Goal: Transaction & Acquisition: Download file/media

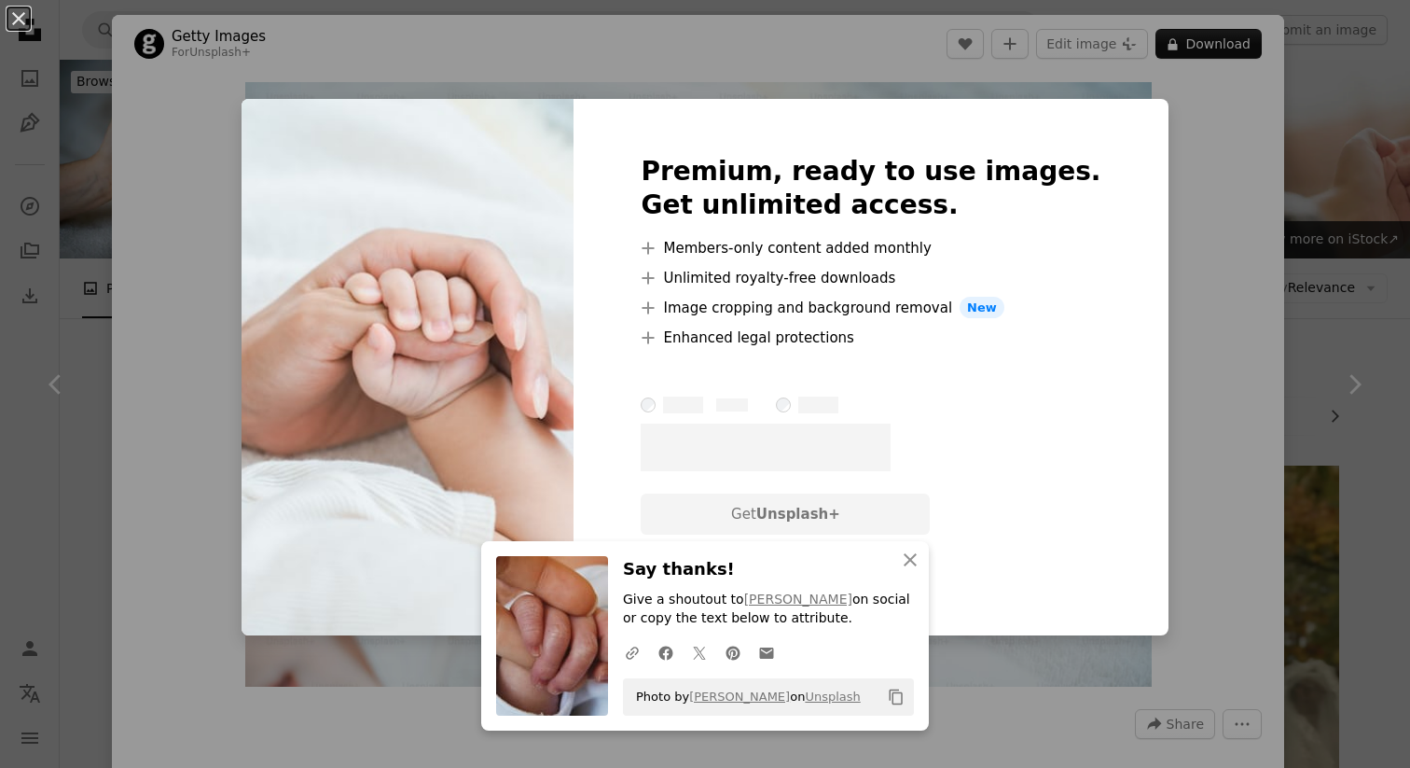
scroll to position [3579, 0]
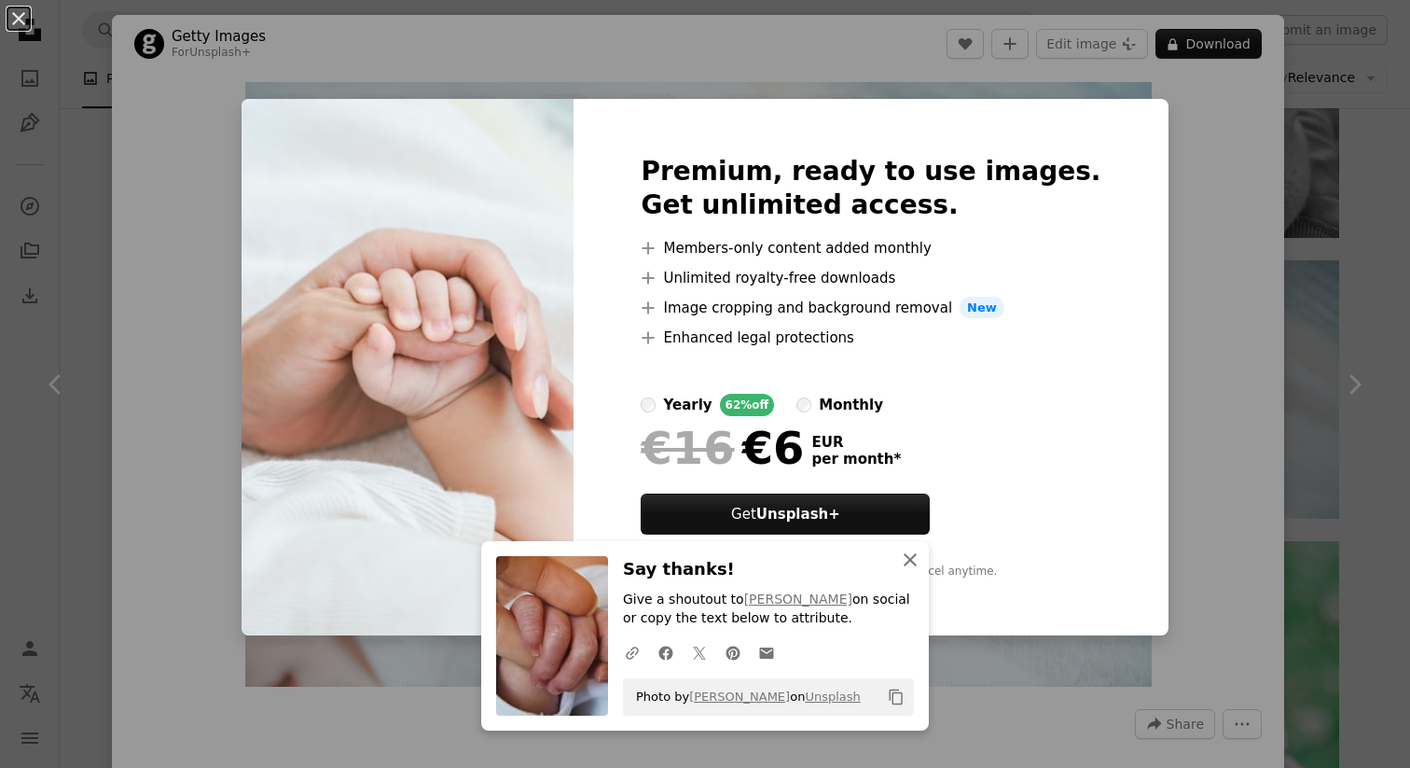
click at [909, 552] on icon "An X shape" at bounding box center [910, 559] width 22 height 22
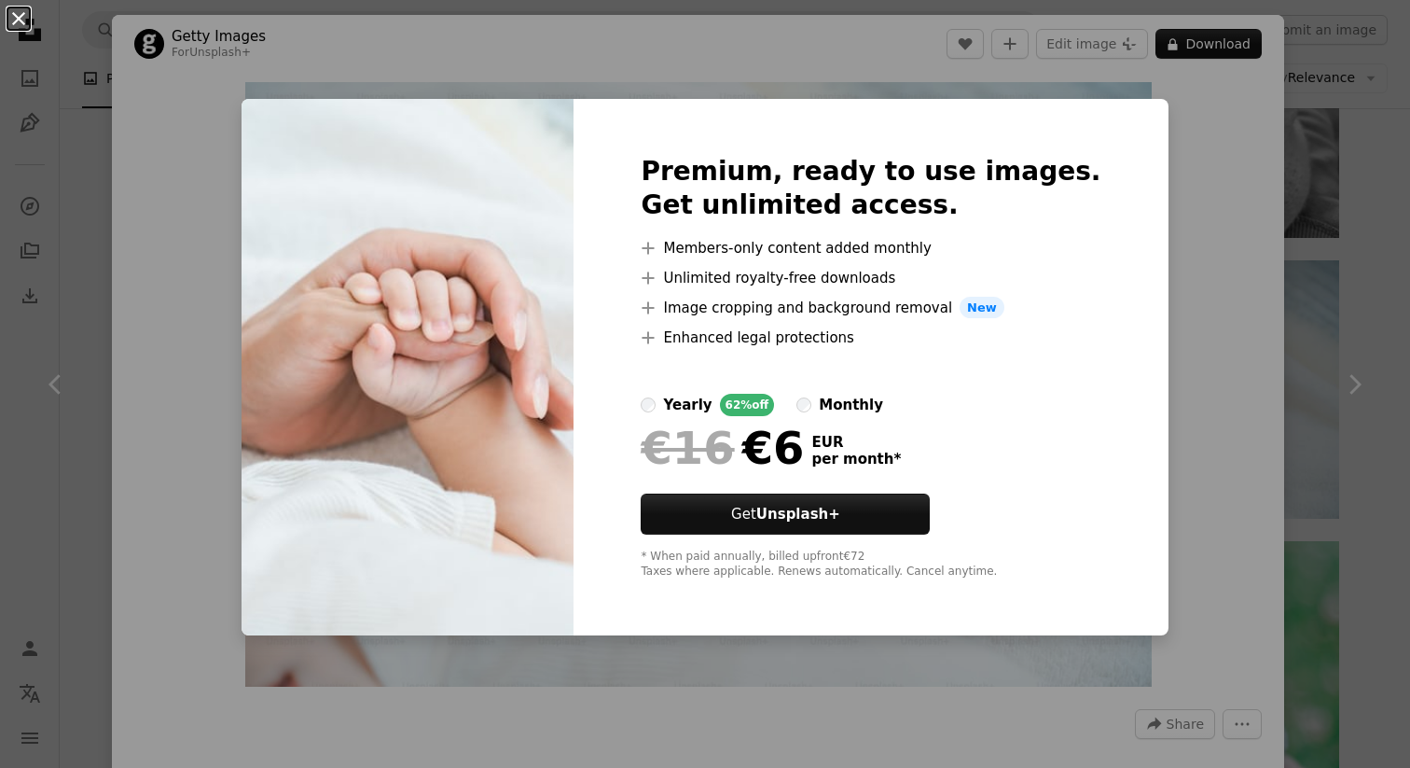
click at [18, 21] on button "An X shape" at bounding box center [18, 18] width 22 height 22
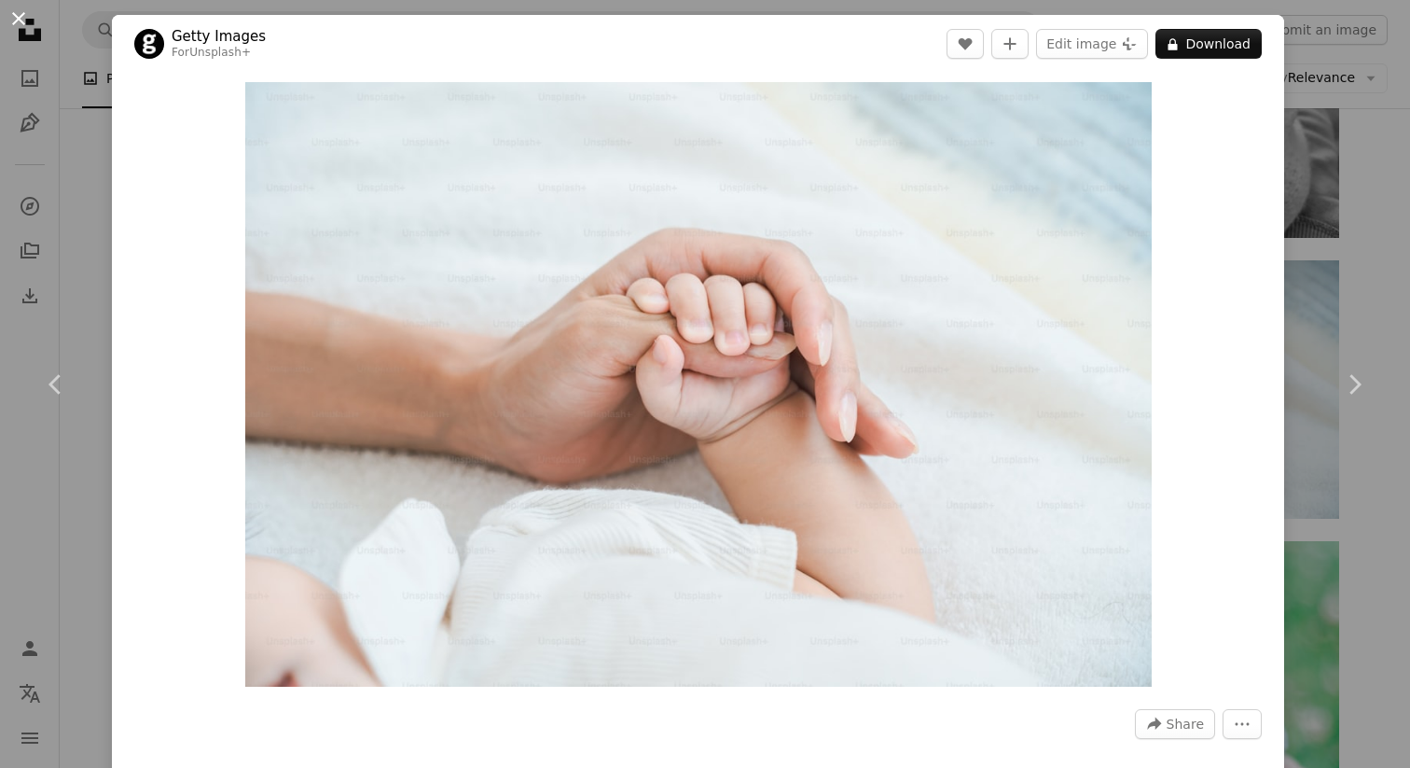
click at [24, 13] on button "An X shape" at bounding box center [18, 18] width 22 height 22
